Goal: Task Accomplishment & Management: Complete application form

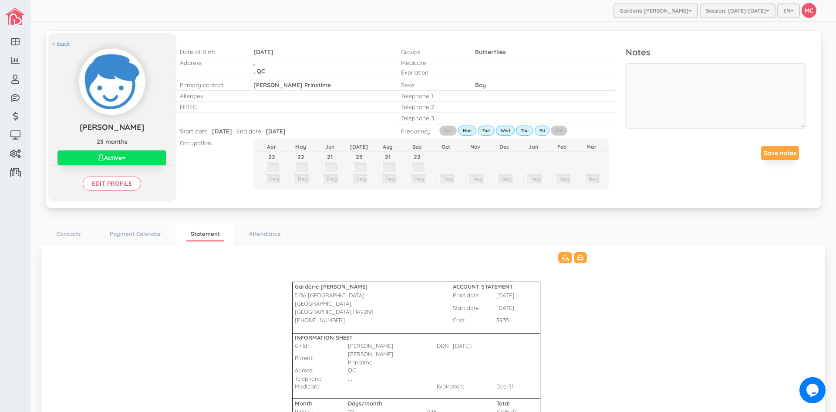
scroll to position [216, 0]
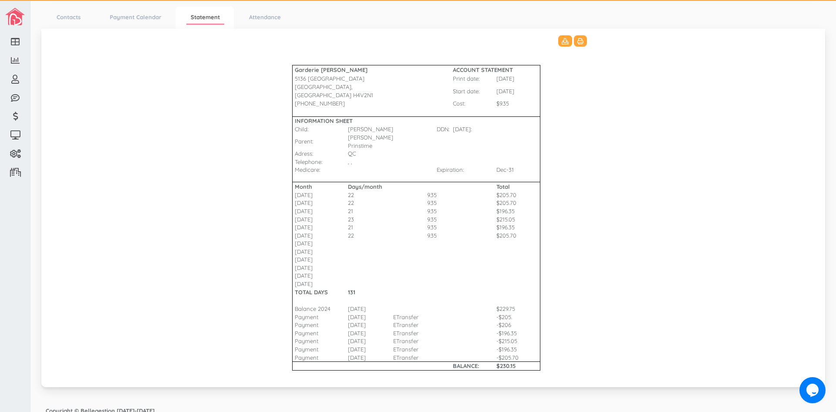
drag, startPoint x: 362, startPoint y: 111, endPoint x: 84, endPoint y: 87, distance: 278.1
click at [361, 116] on td "INFORMATION SHEET" at bounding box center [342, 120] width 101 height 9
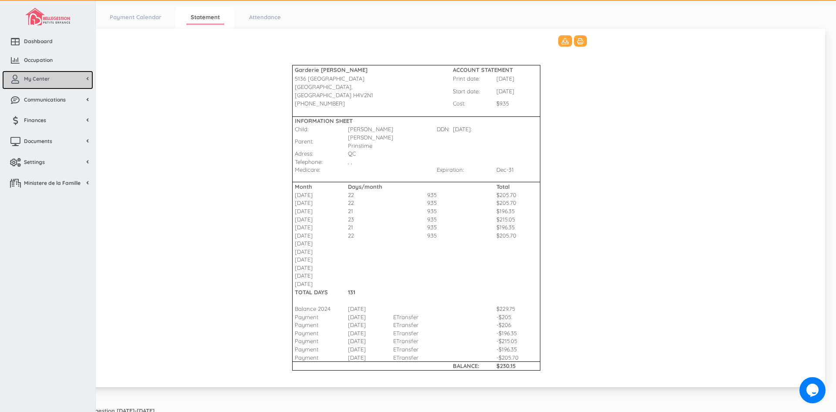
click at [47, 78] on span "My Center" at bounding box center [37, 78] width 26 height 7
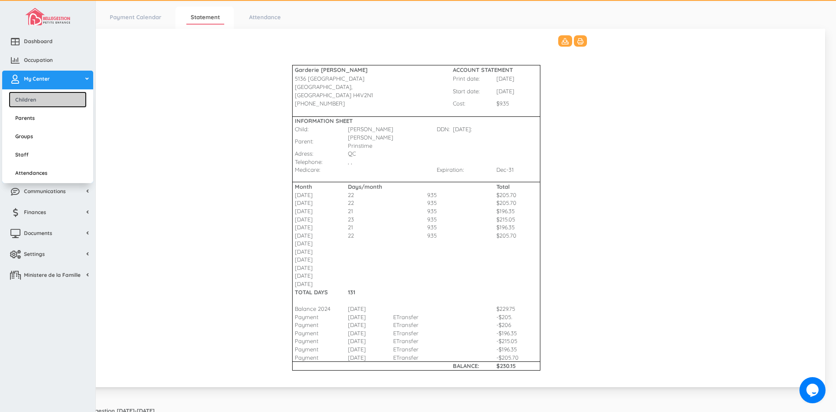
click at [47, 99] on link "Children" at bounding box center [48, 99] width 78 height 16
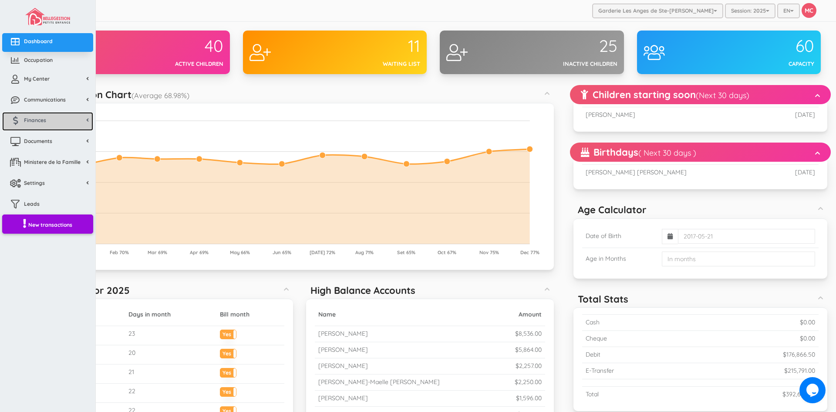
click at [41, 124] on span "Finances" at bounding box center [35, 119] width 22 height 7
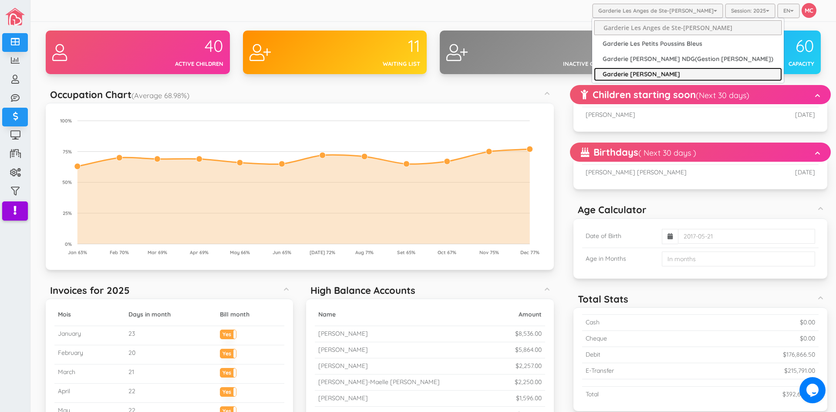
click at [660, 70] on link "Garderie [PERSON_NAME]" at bounding box center [688, 75] width 188 height 14
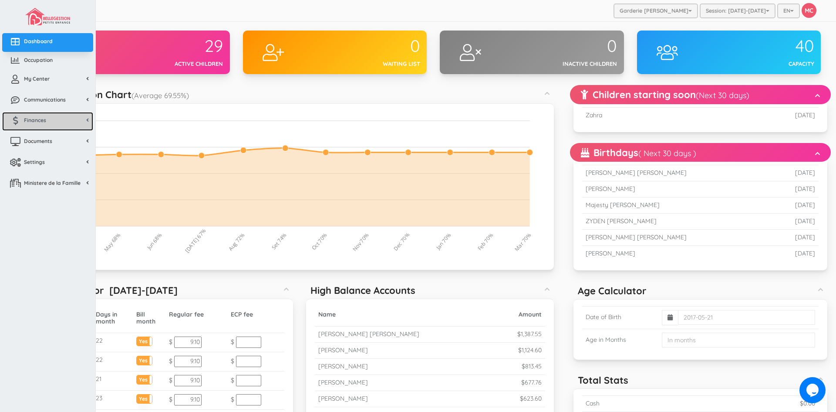
click at [45, 122] on span "Finances" at bounding box center [35, 119] width 22 height 7
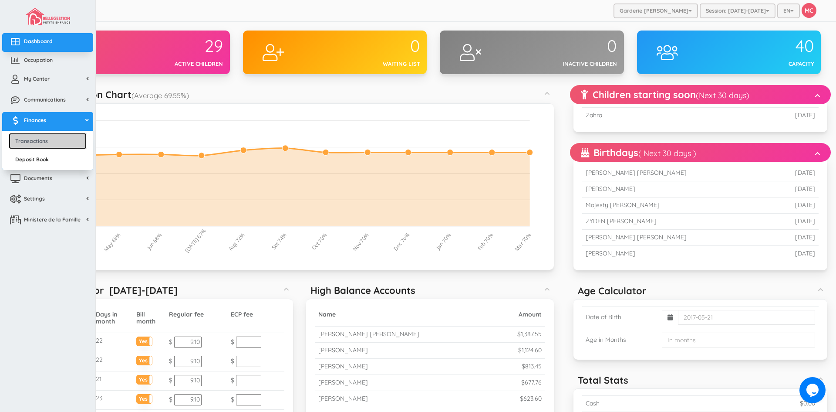
click at [45, 139] on link "Transactions" at bounding box center [48, 141] width 78 height 16
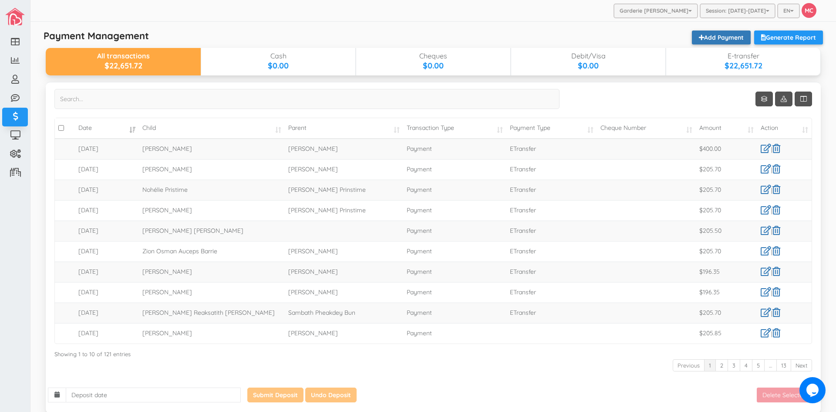
click at [727, 36] on link "Add Payment" at bounding box center [721, 37] width 59 height 14
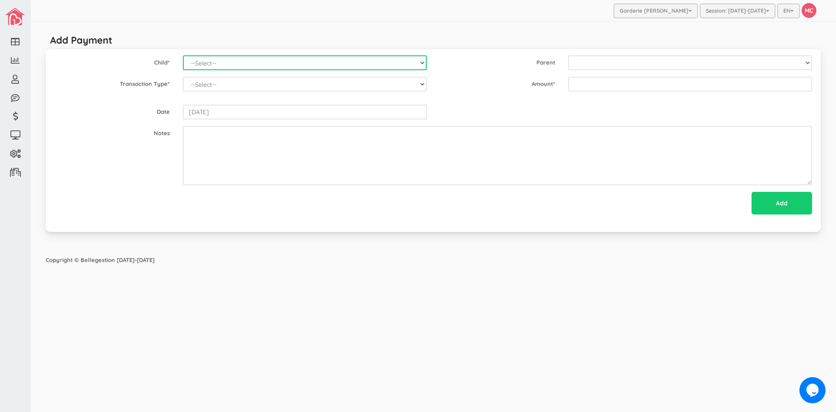
click at [422, 64] on select "--Select-- [PERSON_NAME] [PERSON_NAME] [PERSON_NAME] [PERSON_NAME] [PERSON_NAME…" at bounding box center [305, 62] width 244 height 15
select select "969"
click at [183, 55] on select "--Select-- Alexander Romeo Zamora Alistair Reaksatith Kheng Asher Osborne Willi…" at bounding box center [305, 62] width 244 height 15
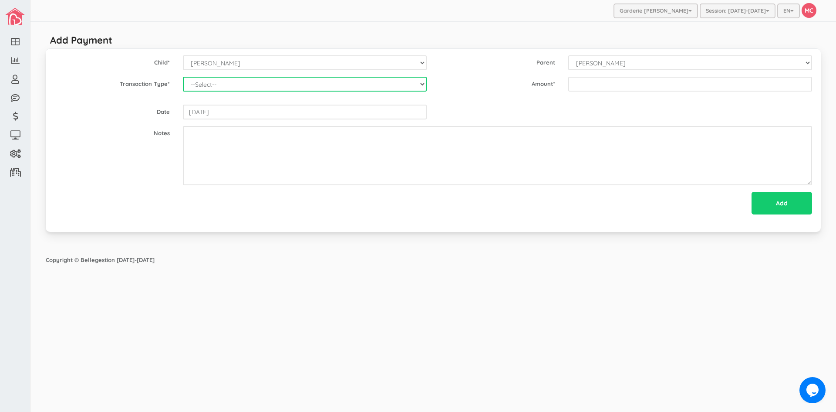
click at [404, 88] on select "--Select-- Balance Administrative credit Payment ChargeNSF Check Returned Contr…" at bounding box center [305, 84] width 244 height 15
select select "Payment"
click at [183, 77] on select "--Select-- Balance Administrative credit Payment ChargeNSF Check Returned Contr…" at bounding box center [305, 84] width 244 height 15
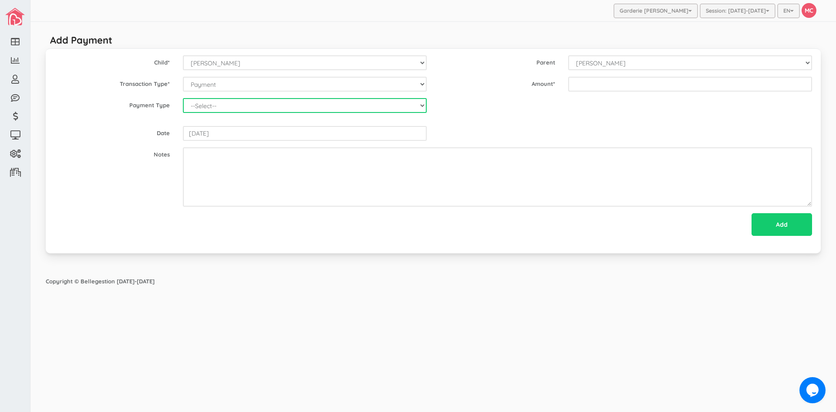
click at [292, 108] on select "--Select-- Cash Cheque Debit E-transfer" at bounding box center [305, 105] width 244 height 15
select select "ETransfer"
click at [183, 98] on select "--Select-- Cash Cheque Debit E-transfer" at bounding box center [305, 105] width 244 height 15
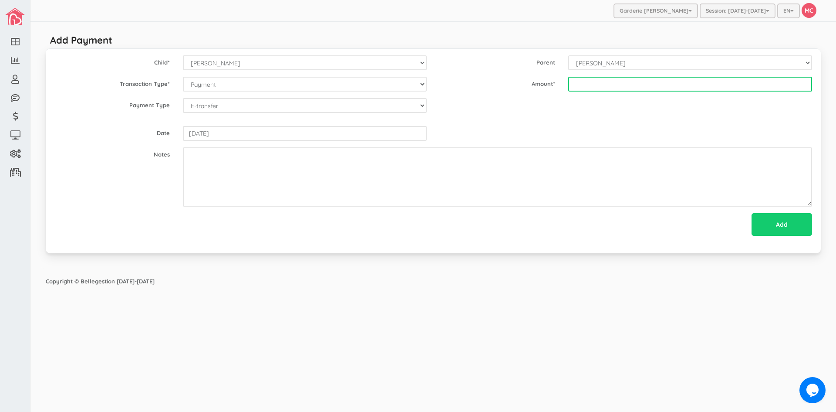
click at [577, 84] on input "text" at bounding box center [690, 84] width 244 height 15
type input "219"
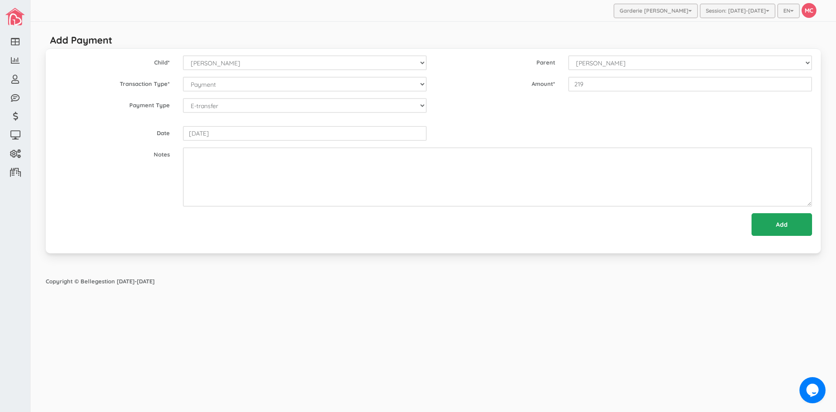
click at [782, 226] on input "Add" at bounding box center [782, 224] width 61 height 23
click at [782, 226] on input "Add" at bounding box center [779, 224] width 65 height 23
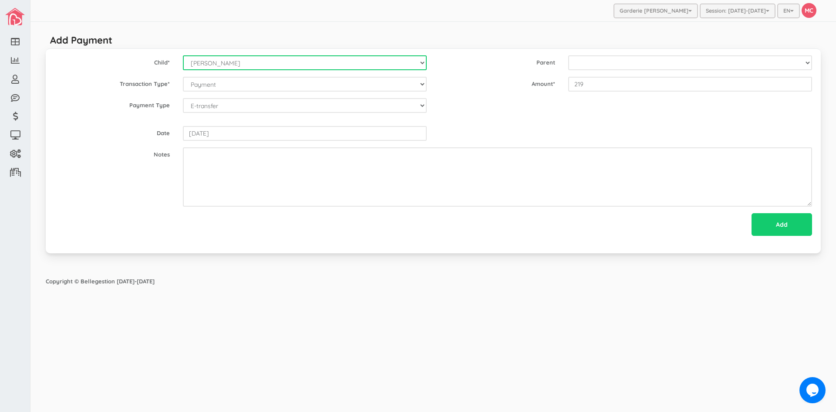
click at [422, 61] on select "--Select-- Alexander Romeo Zamora Alistair Reaksatith Kheng Asher Osborne Willi…" at bounding box center [305, 62] width 244 height 15
select select "1489"
click at [183, 55] on select "--Select-- Alexander Romeo Zamora Alistair Reaksatith Kheng Asher Osborne Willi…" at bounding box center [305, 62] width 244 height 15
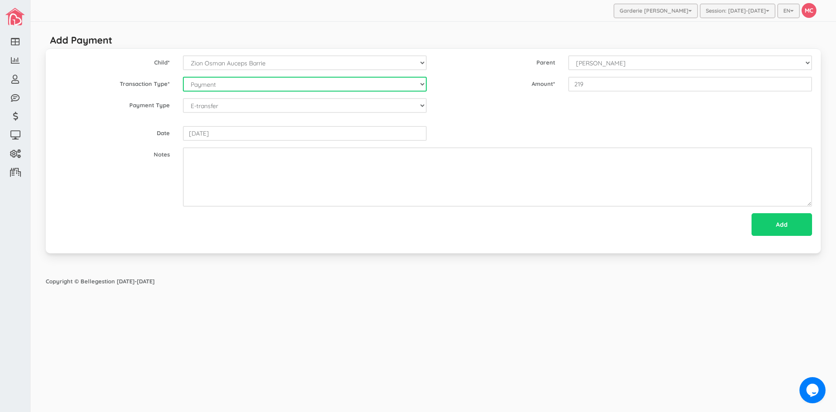
click at [422, 84] on select "--Select-- Balance Administrative credit Payment ChargeNSF Check Returned Contr…" at bounding box center [305, 84] width 244 height 15
select select "Payment"
click at [183, 77] on select "--Select-- Balance Administrative credit Payment ChargeNSF Check Returned Contr…" at bounding box center [305, 84] width 244 height 15
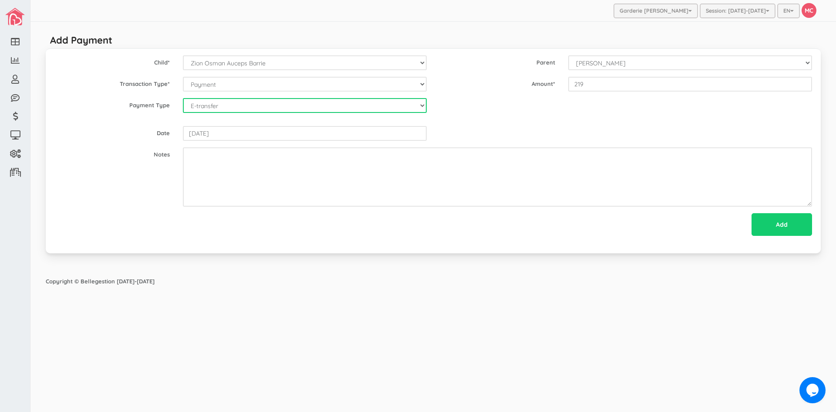
click at [232, 107] on select "--Select-- Cash Cheque Debit E-transfer" at bounding box center [305, 105] width 244 height 15
select select "ETransfer"
click at [183, 98] on select "--Select-- Cash Cheque Debit E-transfer" at bounding box center [305, 105] width 244 height 15
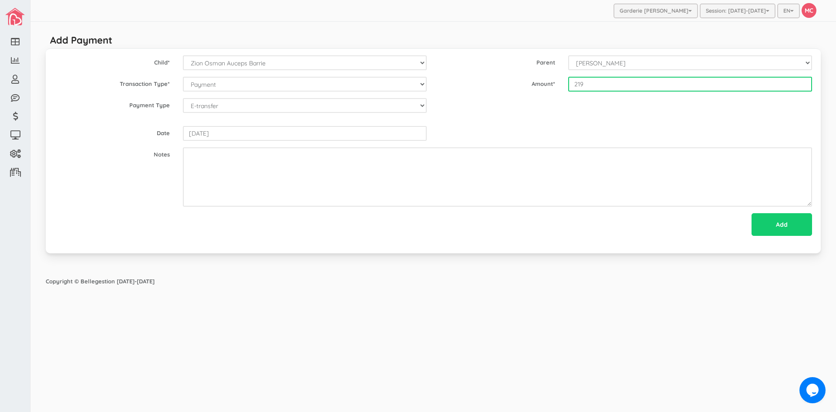
click at [575, 85] on input "219" at bounding box center [690, 84] width 244 height 15
type input "289.85"
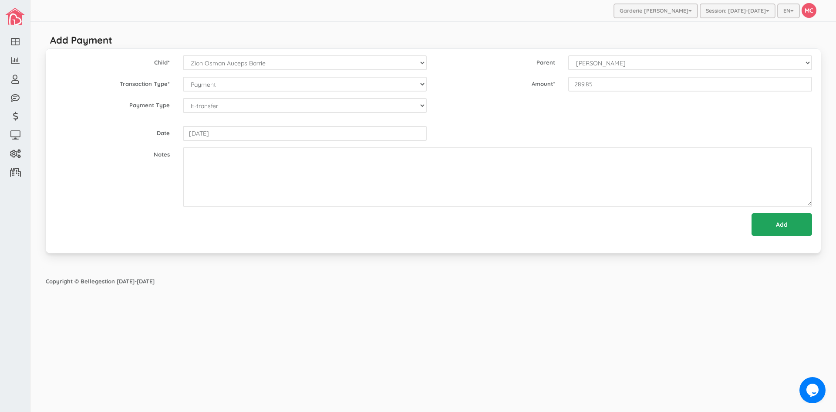
click at [778, 223] on input "Add" at bounding box center [782, 224] width 61 height 23
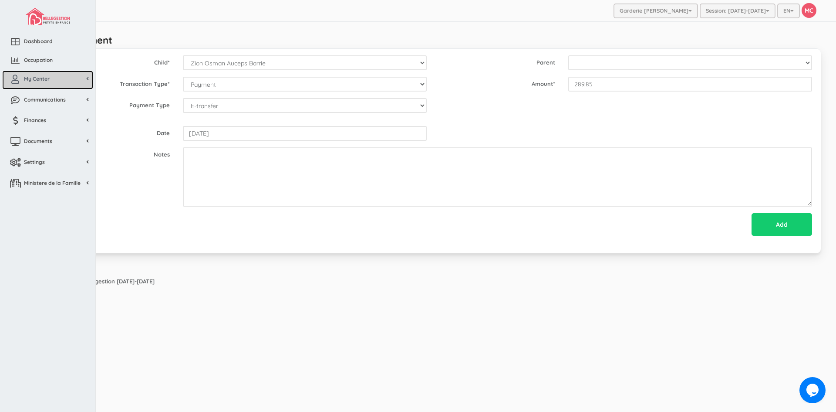
click at [34, 78] on span "My Center" at bounding box center [37, 78] width 26 height 7
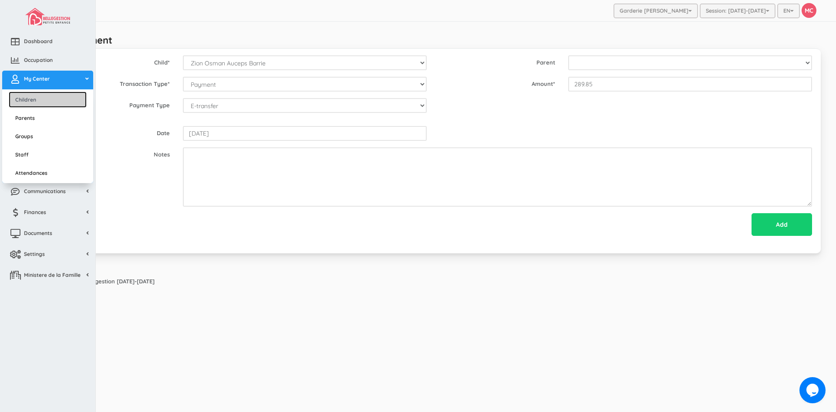
click at [32, 100] on link "Children" at bounding box center [48, 99] width 78 height 16
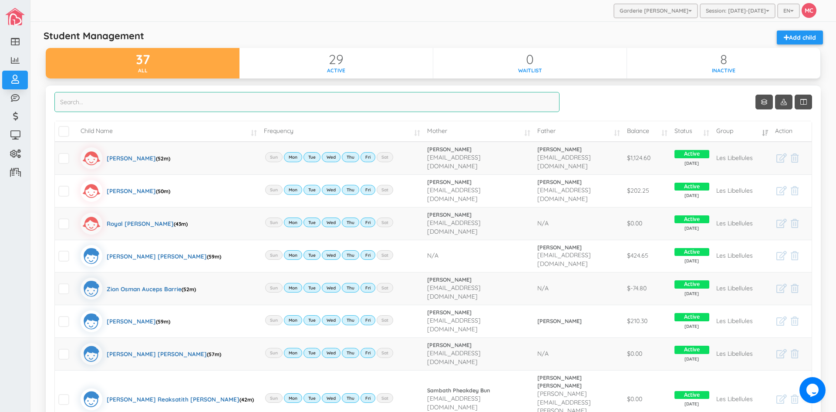
click at [67, 105] on input "search" at bounding box center [306, 102] width 505 height 20
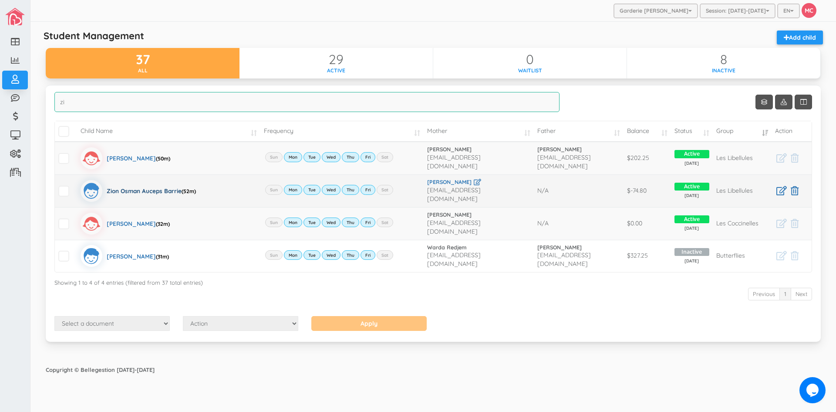
type input "zi"
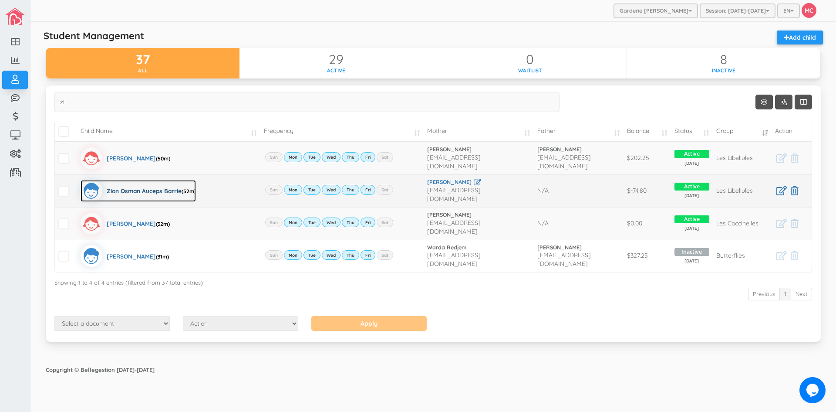
click at [118, 185] on div "Zion Osman Auceps Barrie (52m)" at bounding box center [151, 191] width 89 height 22
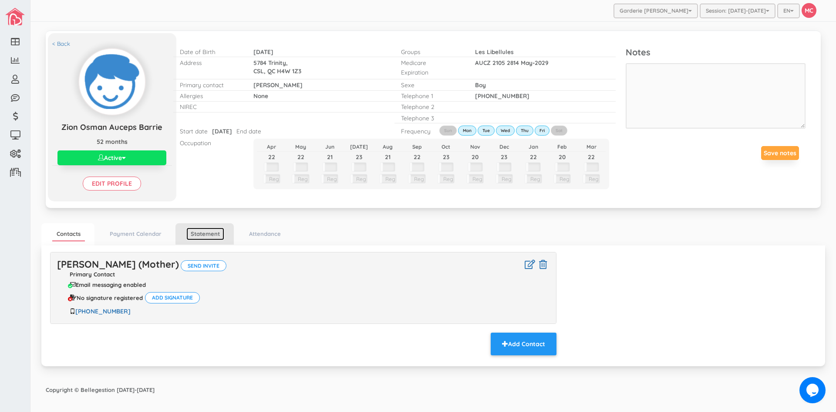
click at [207, 234] on link "Statement" at bounding box center [205, 233] width 38 height 13
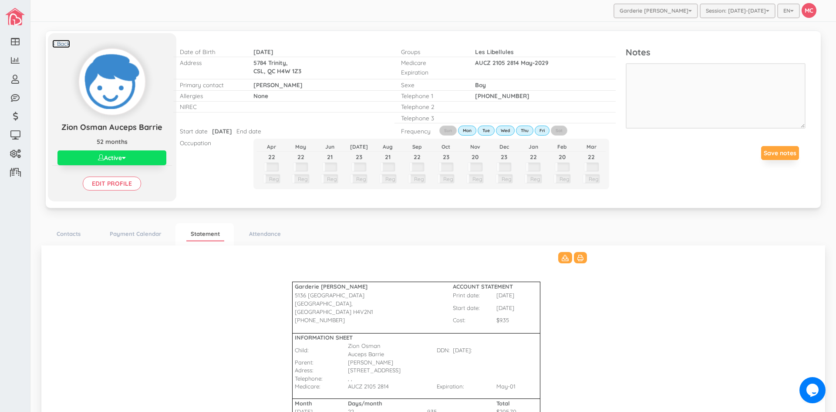
click at [60, 42] on link "< Back" at bounding box center [61, 44] width 18 height 8
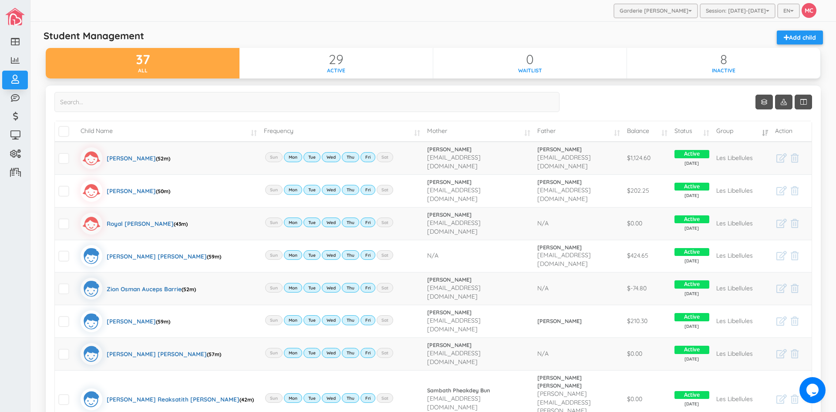
click at [661, 130] on td "Balance" at bounding box center [647, 131] width 47 height 20
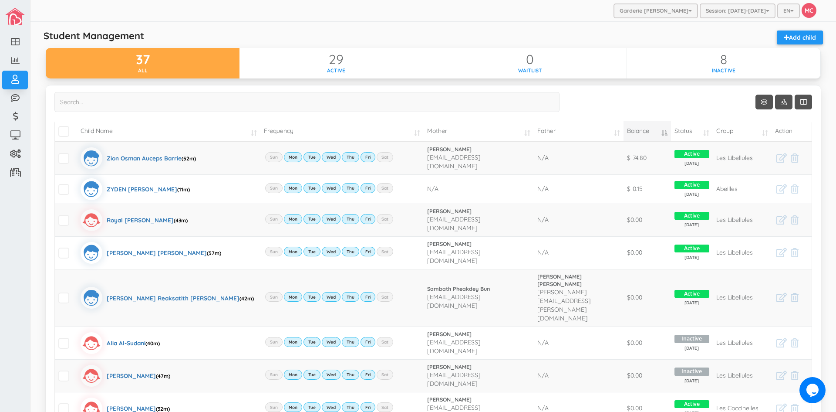
click at [658, 133] on td "Balance" at bounding box center [647, 131] width 47 height 20
